Goal: Information Seeking & Learning: Check status

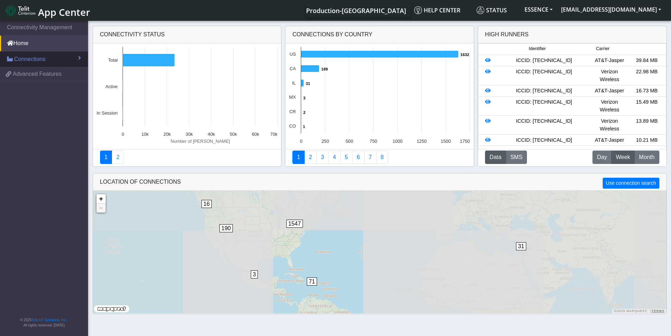
click at [31, 60] on span "Connections" at bounding box center [29, 59] width 31 height 8
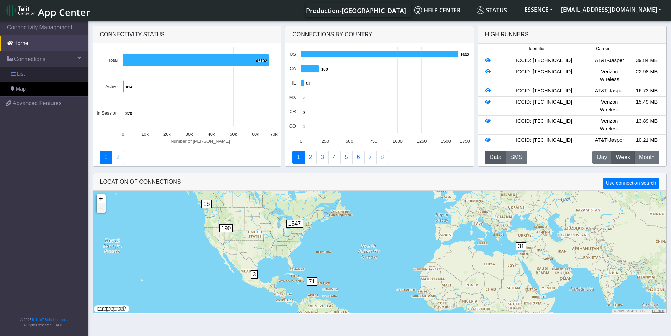
click at [30, 75] on link "List" at bounding box center [44, 74] width 88 height 15
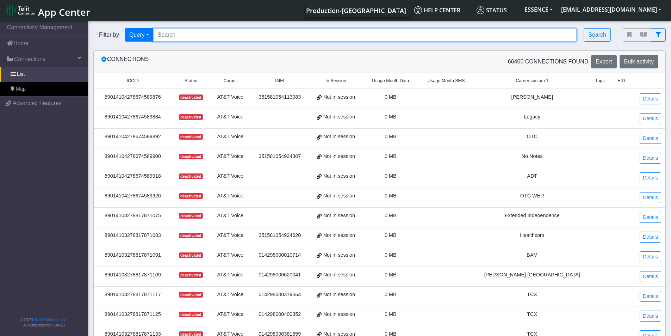
click at [183, 33] on input "Search..." at bounding box center [365, 34] width 424 height 13
paste input "[TECHNICAL_ID]"
type input "[TECHNICAL_ID]"
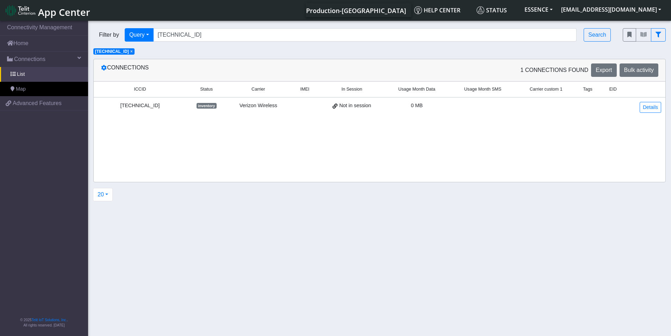
click at [209, 106] on span "inventory" at bounding box center [206, 106] width 20 height 6
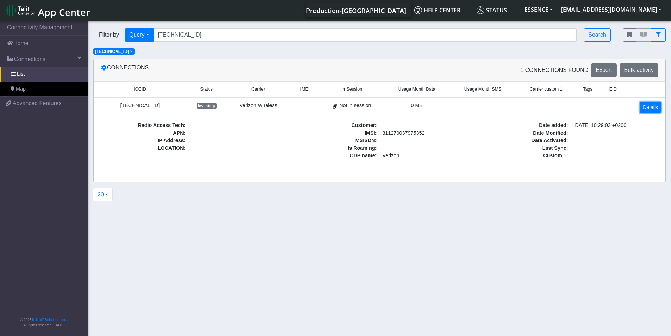
click at [647, 108] on link "Details" at bounding box center [649, 107] width 21 height 11
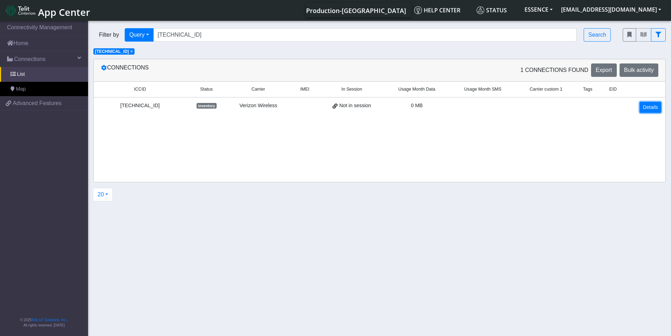
click at [646, 108] on link "Details" at bounding box center [649, 107] width 21 height 11
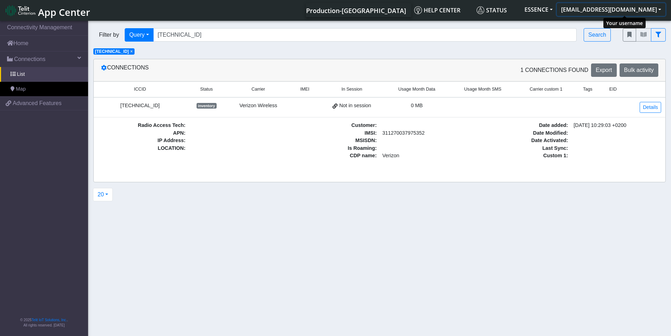
click at [652, 12] on button "[EMAIL_ADDRESS][DOMAIN_NAME]" at bounding box center [611, 9] width 108 height 13
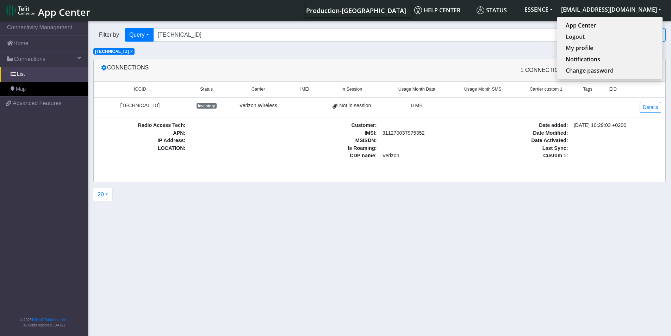
click at [372, 226] on section "Connectivity Management Home Connections List Map 4071762efd17ab23fea6b0a8b5515…" at bounding box center [335, 178] width 671 height 319
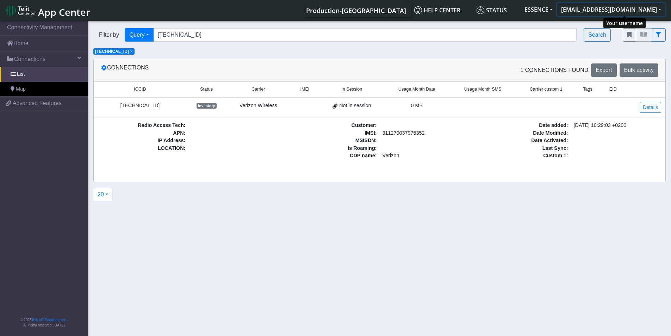
click at [647, 14] on button "[EMAIL_ADDRESS][DOMAIN_NAME]" at bounding box center [611, 9] width 108 height 13
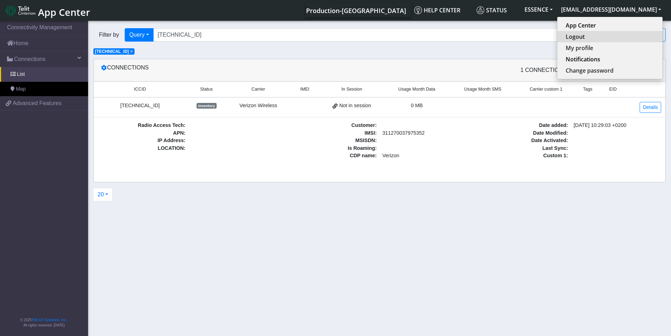
click at [617, 39] on button "Logout" at bounding box center [609, 36] width 105 height 11
